Goal: Task Accomplishment & Management: Manage account settings

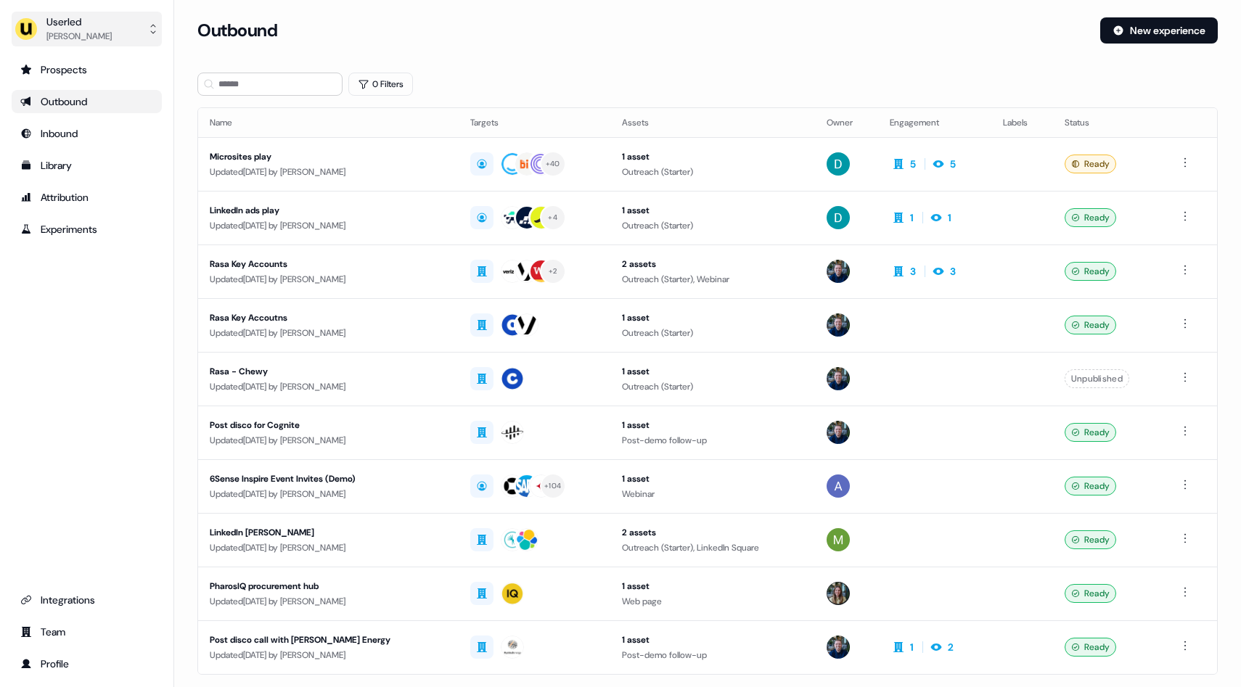
click at [152, 21] on button "Userled [PERSON_NAME]" at bounding box center [87, 29] width 150 height 35
click at [80, 77] on div "Impersonate (Admin)" at bounding box center [86, 68] width 138 height 26
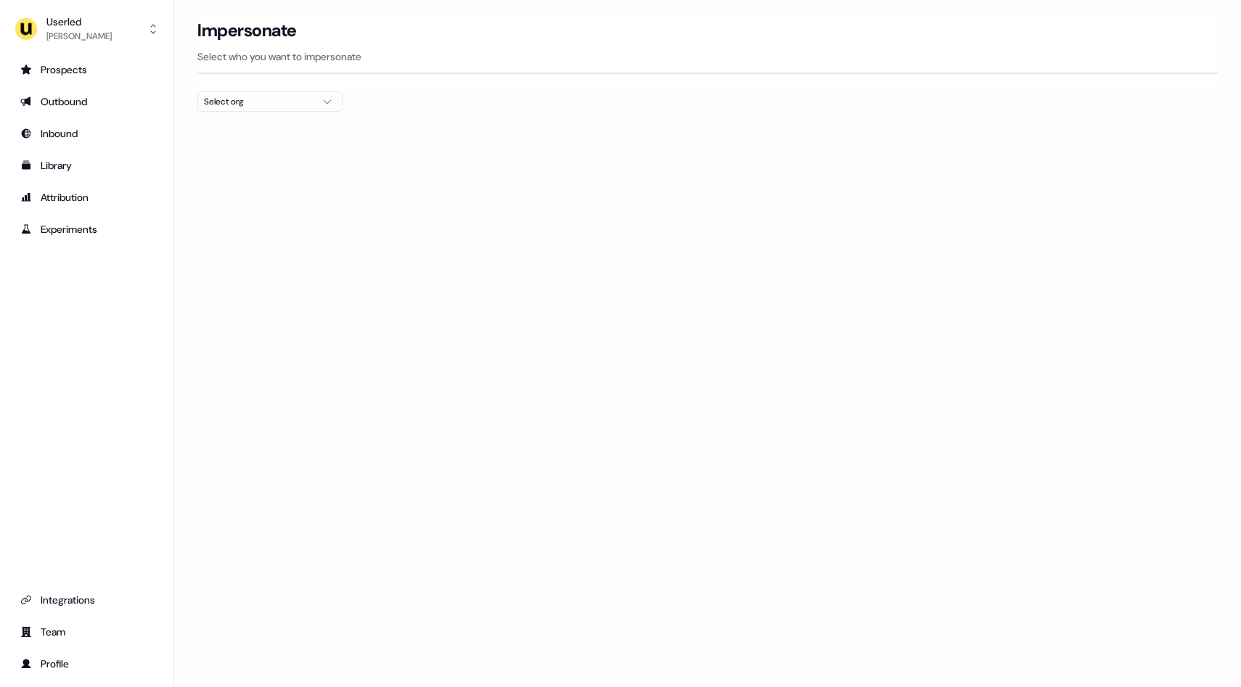
click at [307, 99] on div "Select org" at bounding box center [258, 101] width 109 height 15
type input "****"
click at [243, 155] on div "[PERSON_NAME] People" at bounding box center [270, 153] width 144 height 23
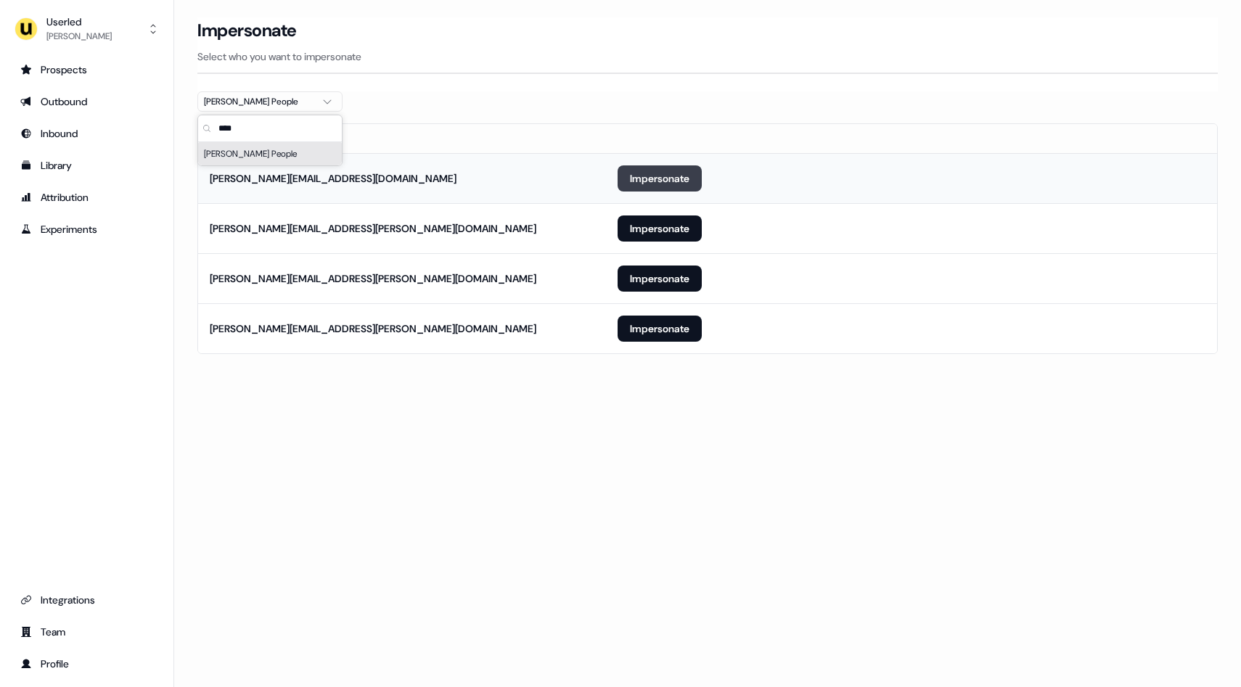
click at [644, 176] on button "Impersonate" at bounding box center [660, 178] width 84 height 26
